Goal: Navigation & Orientation: Find specific page/section

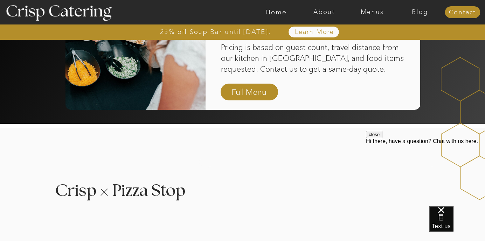
scroll to position [568, 0]
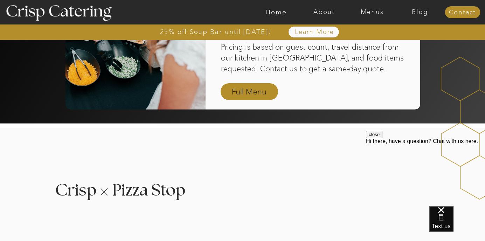
click at [259, 93] on nav "Full Menu" at bounding box center [249, 92] width 41 height 12
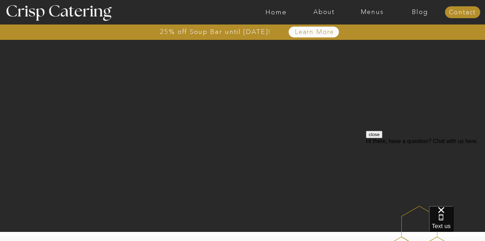
scroll to position [0, 0]
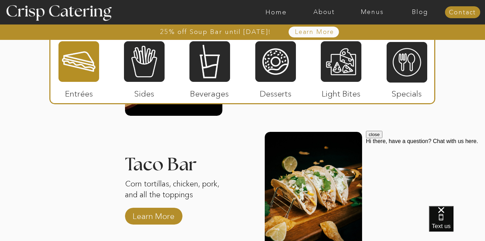
scroll to position [799, 0]
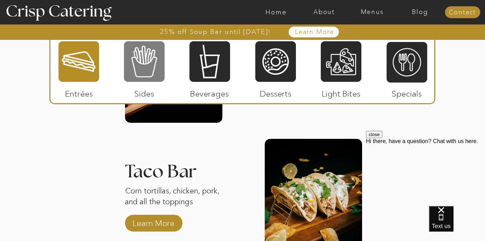
click at [145, 69] on div at bounding box center [144, 62] width 41 height 42
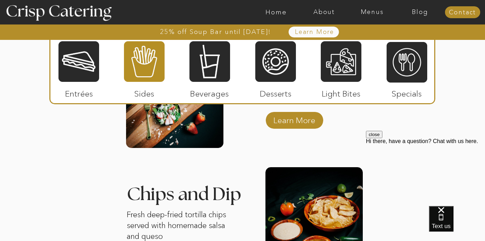
scroll to position [756, 0]
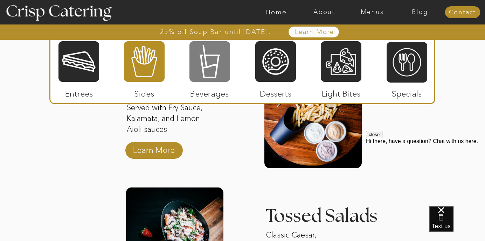
click at [214, 62] on div at bounding box center [209, 62] width 41 height 42
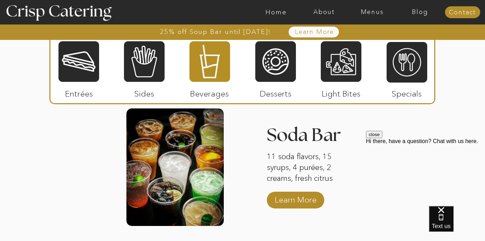
scroll to position [698, 0]
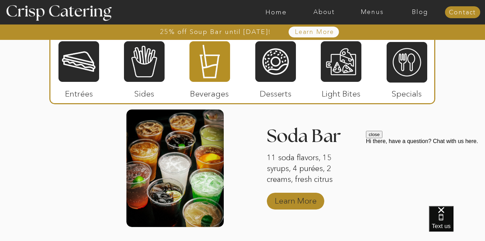
click at [302, 200] on p "Learn More" at bounding box center [295, 199] width 47 height 20
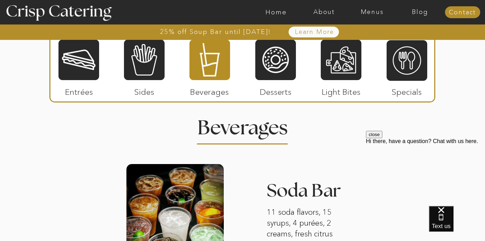
scroll to position [638, 0]
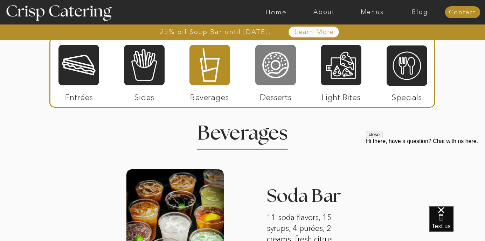
click at [280, 75] on div at bounding box center [275, 65] width 41 height 42
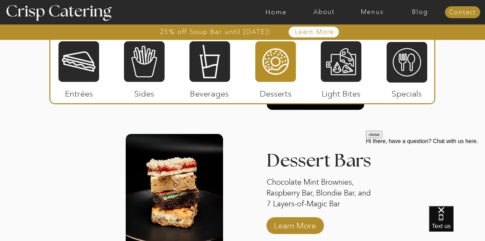
scroll to position [964, 0]
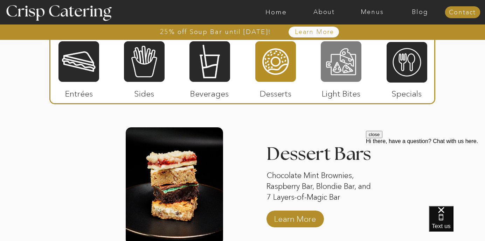
click at [348, 64] on div at bounding box center [341, 62] width 41 height 42
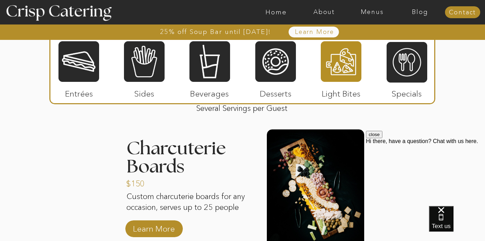
scroll to position [691, 0]
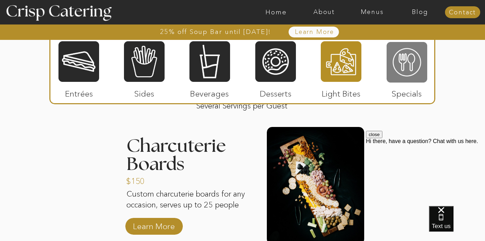
click at [419, 76] on div at bounding box center [406, 62] width 41 height 42
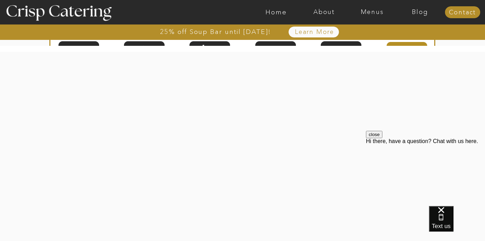
scroll to position [914, 0]
